Goal: Use online tool/utility: Utilize a website feature to perform a specific function

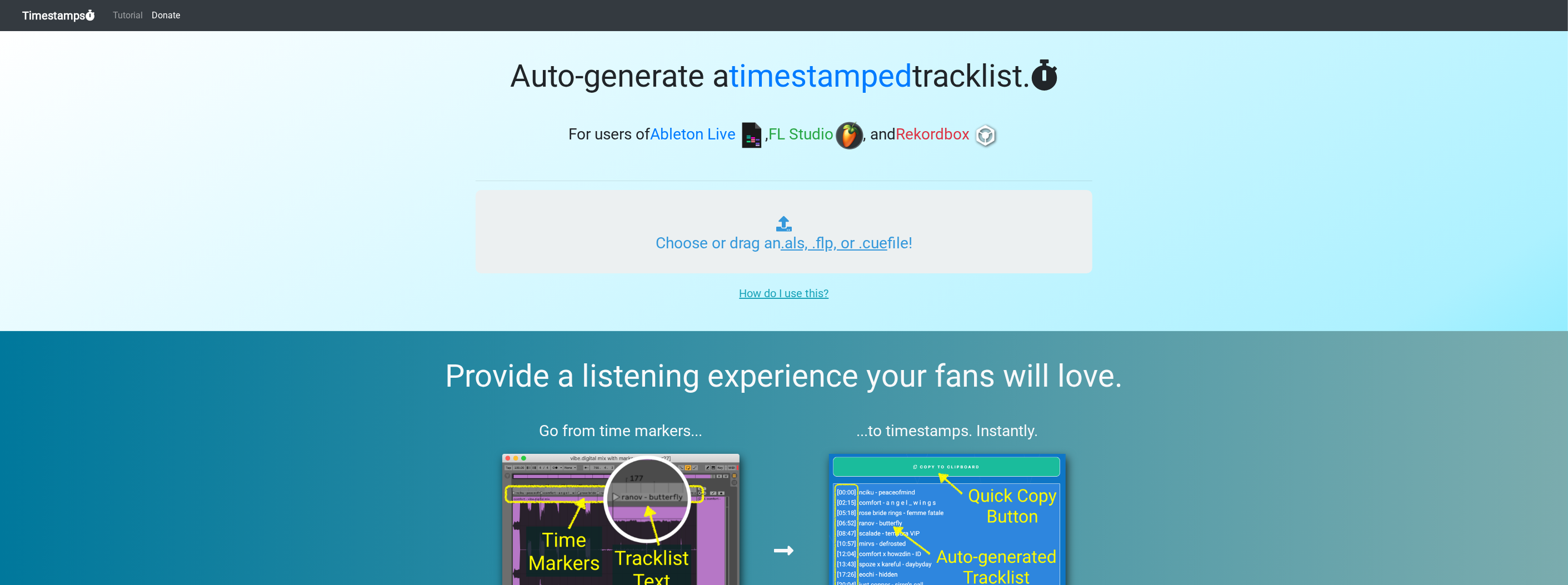
click at [753, 268] on input "Choose or drag an .als, .flp, or .cue file!" at bounding box center [784, 232] width 617 height 84
type input "C:\fakepath\arturohdzp MIX1.flp"
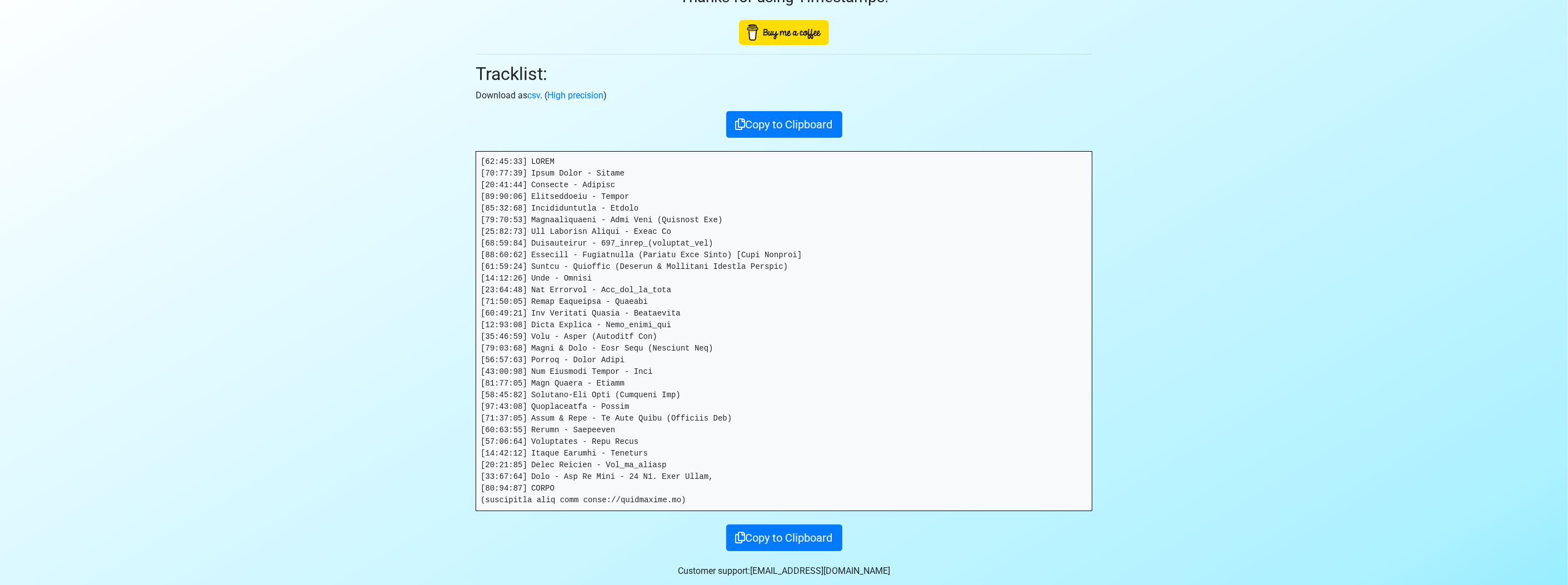
scroll to position [124, 0]
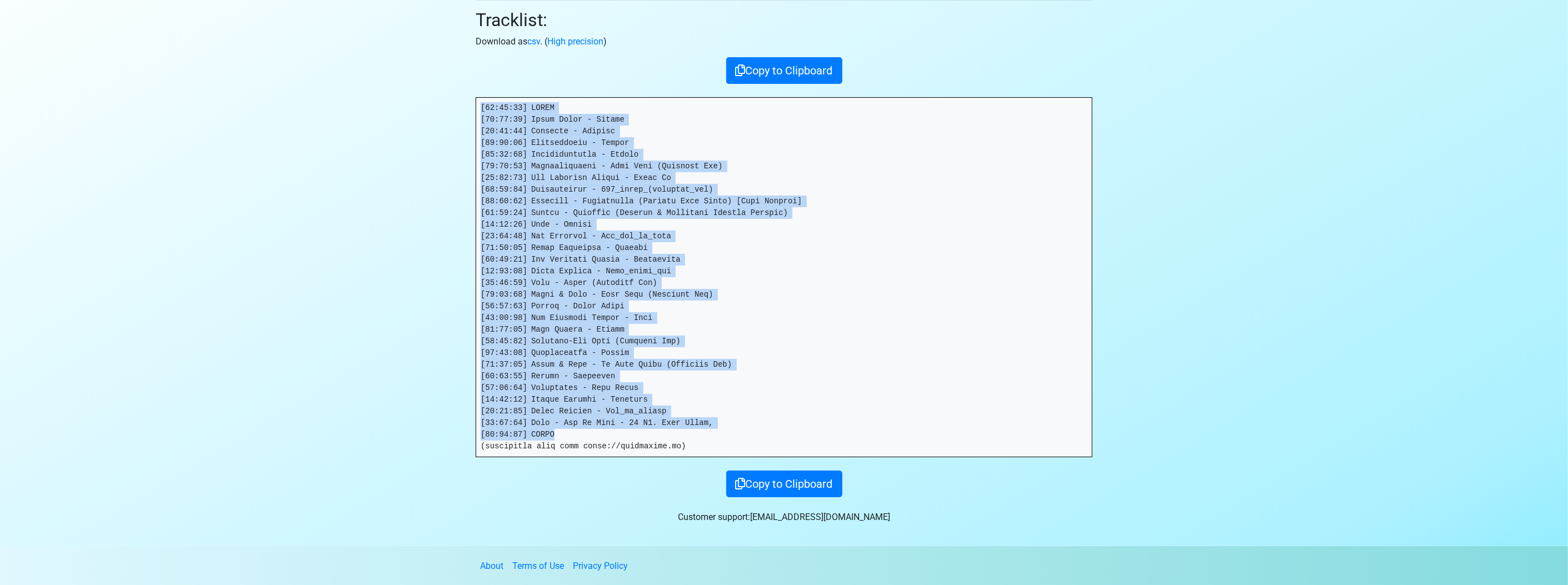
drag, startPoint x: 547, startPoint y: 431, endPoint x: 467, endPoint y: 101, distance: 339.6
click at [467, 101] on div "Thanks for using Timestamps! Tracklist: Download as csv . ( High precision ) Co…" at bounding box center [783, 202] width 633 height 590
drag, startPoint x: 467, startPoint y: 101, endPoint x: 534, endPoint y: 114, distance: 68.2
copy pre "[30:56:68] LOREM [60:29:41] Ipsum Dolor - Sitame [49:14:84] Consecte - Adipisc …"
